Goal: Obtain resource: Download file/media

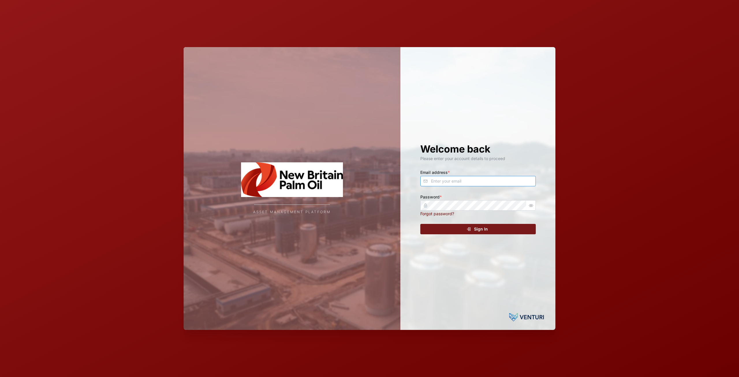
click at [467, 182] on input "Email address *" at bounding box center [477, 181] width 115 height 10
type input "[EMAIL_ADDRESS][DOMAIN_NAME]"
click at [459, 228] on div "Sign In" at bounding box center [477, 229] width 106 height 10
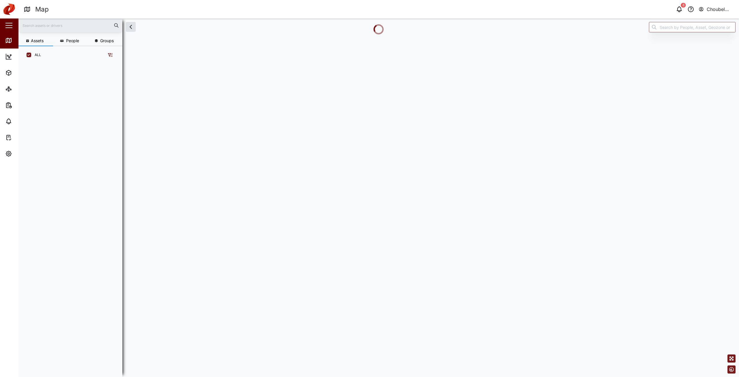
scroll to position [306, 90]
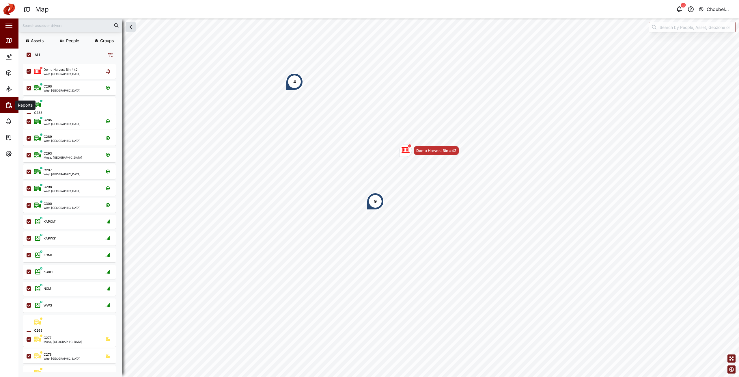
click at [8, 106] on icon "button" at bounding box center [8, 106] width 1 height 0
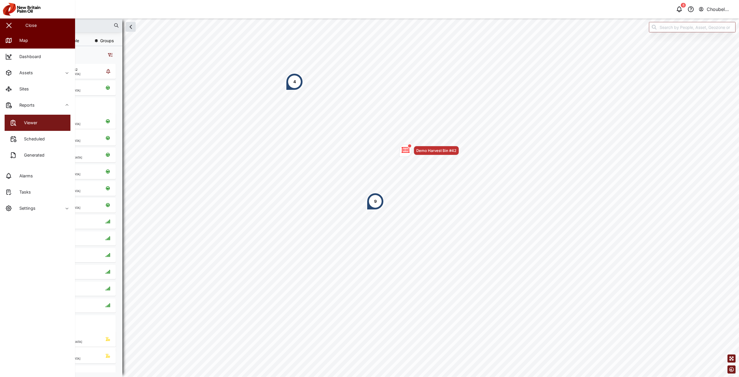
click at [34, 123] on div "Viewer" at bounding box center [29, 122] width 18 height 6
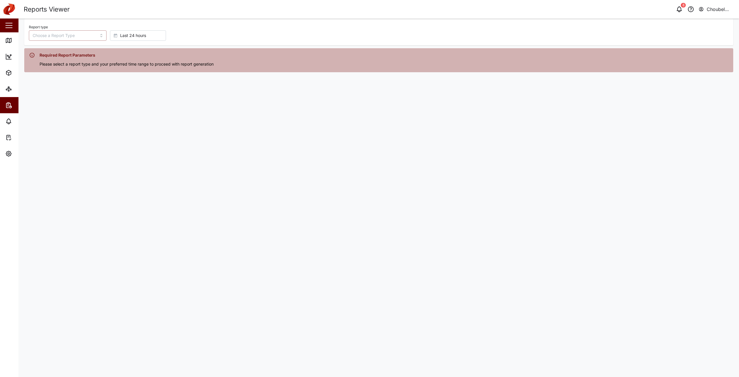
click at [78, 38] on input "Report type" at bounding box center [68, 35] width 78 height 10
type input "Trip History"
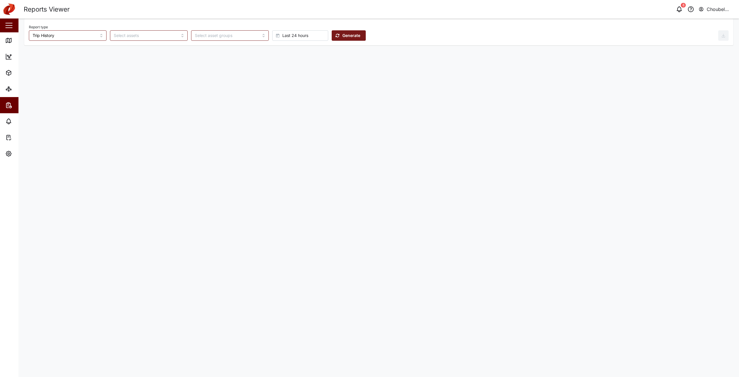
click at [282, 35] on span "Last 24 hours" at bounding box center [295, 36] width 26 height 10
click at [275, 153] on span "Absolute date" at bounding box center [270, 152] width 27 height 10
click at [347, 31] on button "[DATE] 14:42" at bounding box center [349, 35] width 33 height 10
click at [317, 106] on button "18" at bounding box center [319, 105] width 10 height 10
type input "00:00"
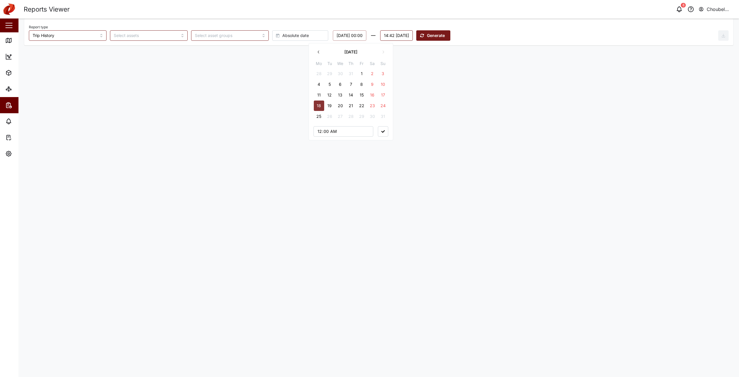
click at [387, 34] on button "14:42 [DATE]" at bounding box center [396, 35] width 33 height 10
click at [456, 106] on button "24" at bounding box center [453, 105] width 10 height 10
type input "23:59"
drag, startPoint x: 502, startPoint y: 82, endPoint x: 499, endPoint y: 69, distance: 14.0
click at [502, 82] on main "Report type Trip History Absolute date [DATE] 00:00 23:59 [DATE] [DATE] Mo Tu W…" at bounding box center [378, 197] width 720 height 358
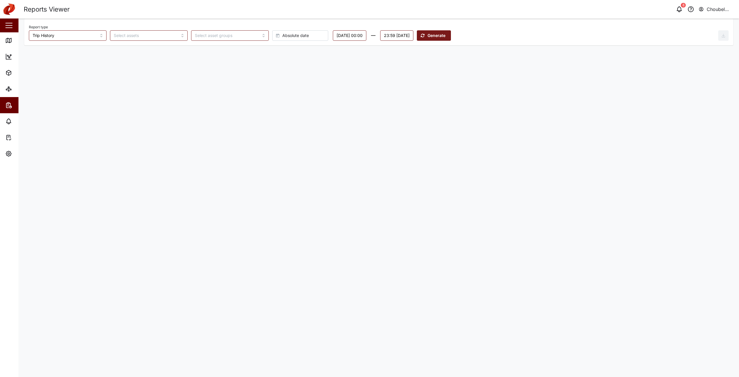
click at [445, 34] on span "Generate" at bounding box center [436, 36] width 18 height 10
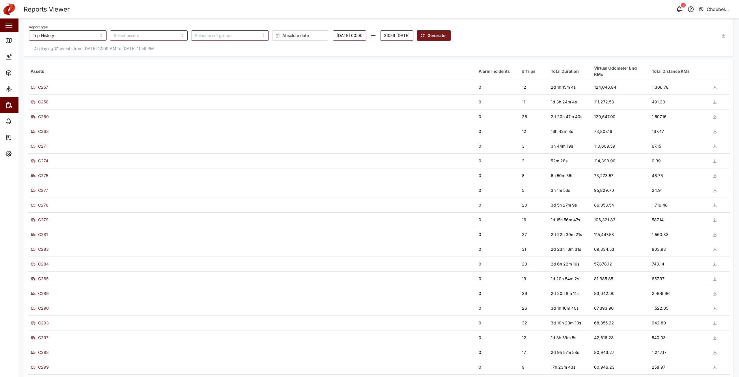
click at [722, 36] on button "button" at bounding box center [723, 35] width 10 height 10
click at [704, 73] on span "Download as XLS" at bounding box center [696, 75] width 35 height 10
click at [515, 41] on div "Displaying 21 events from [DATE] 12:00 AM to [DATE] 11:59 PM" at bounding box center [378, 49] width 709 height 16
